Goal: Check status

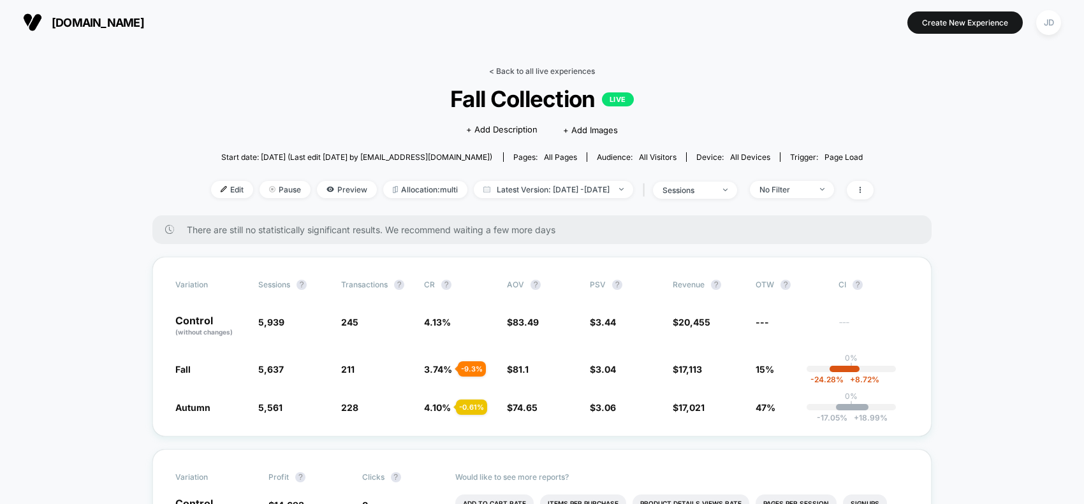
click at [524, 74] on link "< Back to all live experiences" at bounding box center [542, 71] width 106 height 10
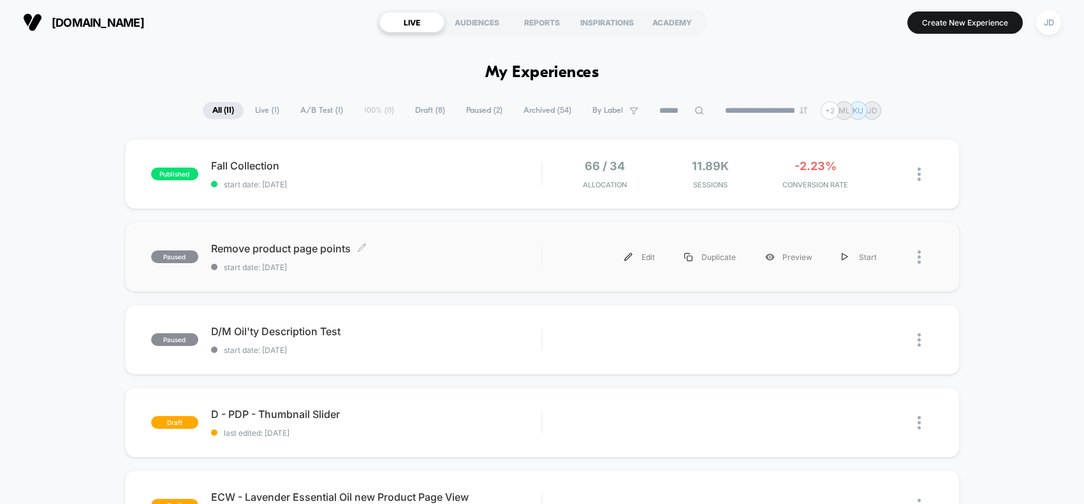
click at [335, 265] on span "start date: [DATE]" at bounding box center [376, 268] width 331 height 10
